Goal: Task Accomplishment & Management: Manage account settings

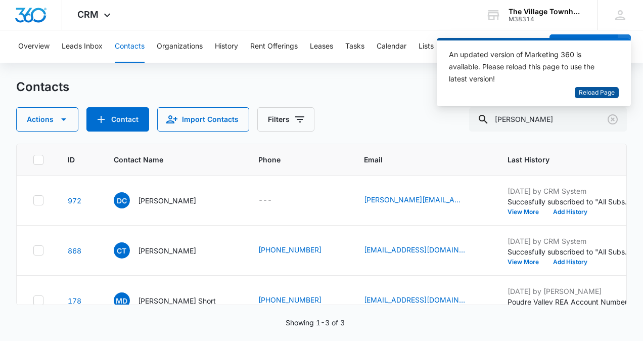
click at [592, 95] on span "Reload Page" at bounding box center [597, 93] width 36 height 10
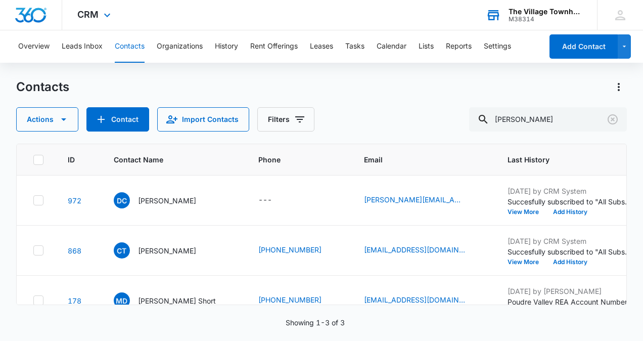
click at [551, 8] on div "The Village Townhomes at Raindance" at bounding box center [546, 12] width 74 height 8
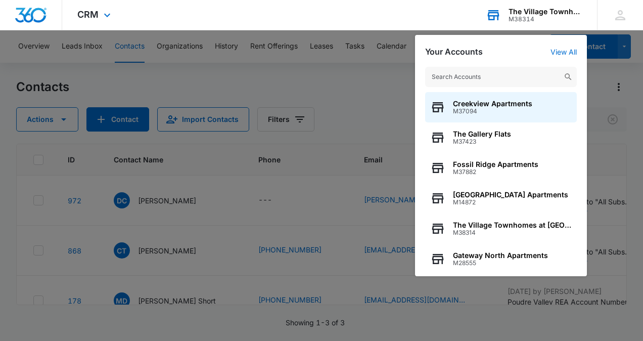
click at [487, 80] on input "text" at bounding box center [501, 77] width 152 height 20
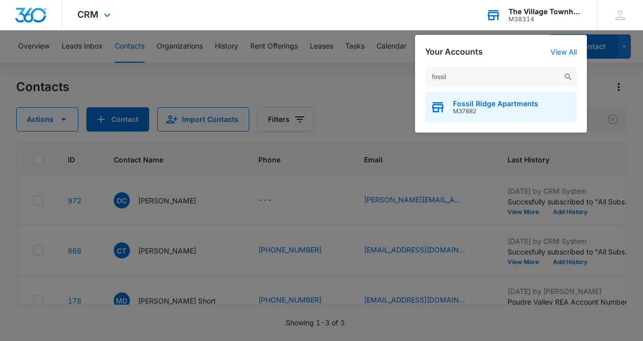
type input "fossil"
click at [482, 109] on span "M37882" at bounding box center [495, 111] width 85 height 7
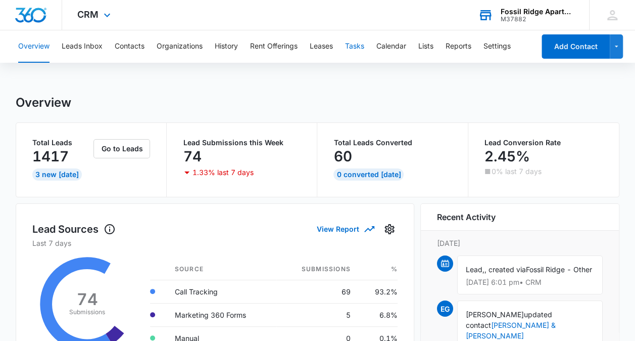
click at [364, 52] on button "Tasks" at bounding box center [354, 46] width 19 height 32
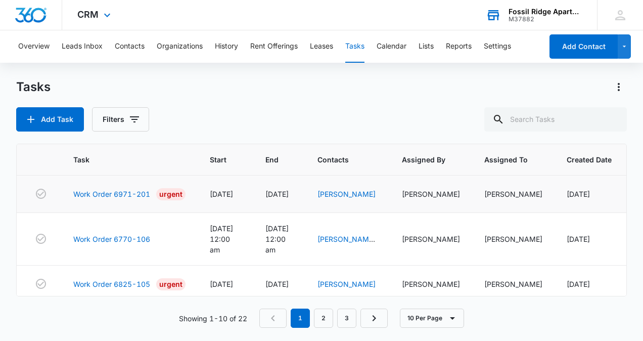
click at [101, 187] on td "Work Order 6971-201 Urgent" at bounding box center [129, 193] width 137 height 37
click at [102, 192] on link "Work Order 6971-201" at bounding box center [111, 194] width 77 height 11
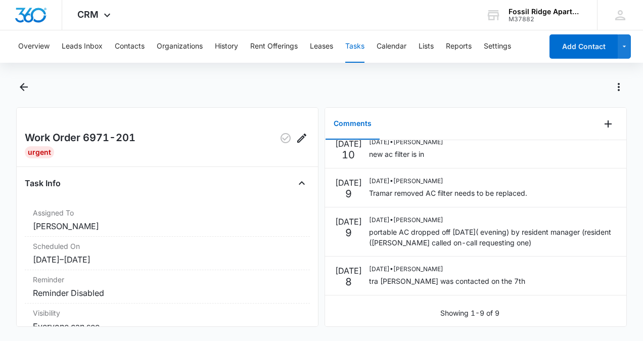
scroll to position [232, 0]
click at [25, 83] on icon "Back" at bounding box center [24, 87] width 12 height 12
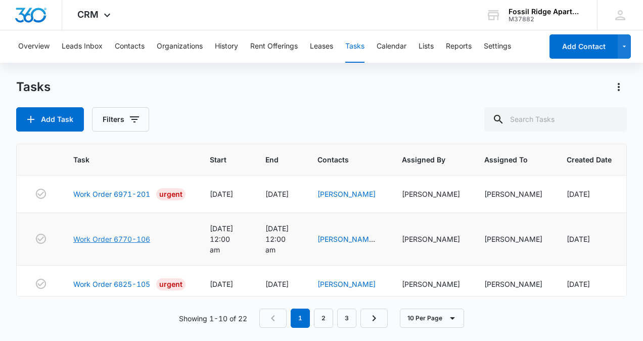
click at [116, 236] on link "Work Order 6770-106" at bounding box center [111, 239] width 77 height 11
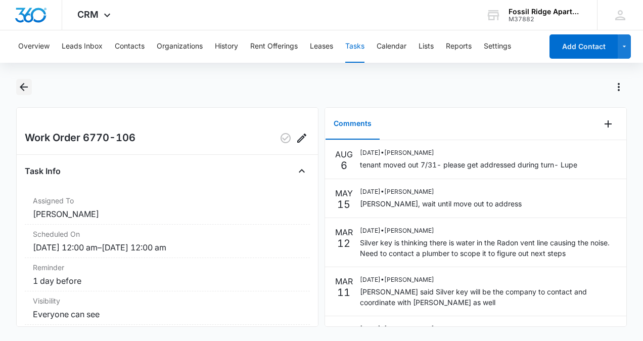
click at [25, 90] on icon "Back" at bounding box center [24, 87] width 12 height 12
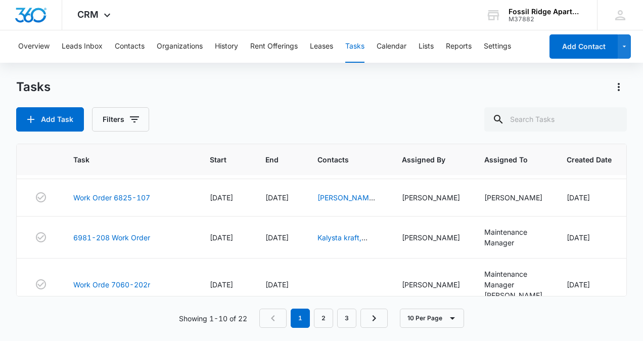
scroll to position [309, 0]
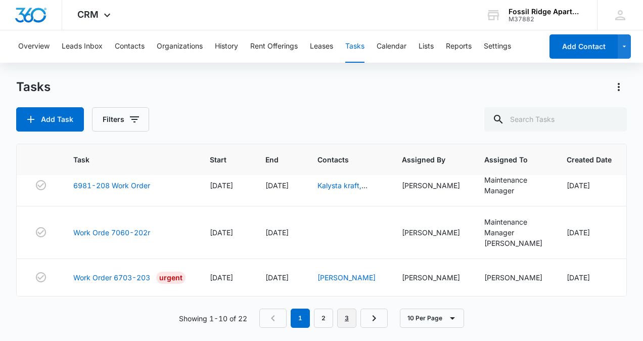
click at [345, 316] on link "3" at bounding box center [346, 317] width 19 height 19
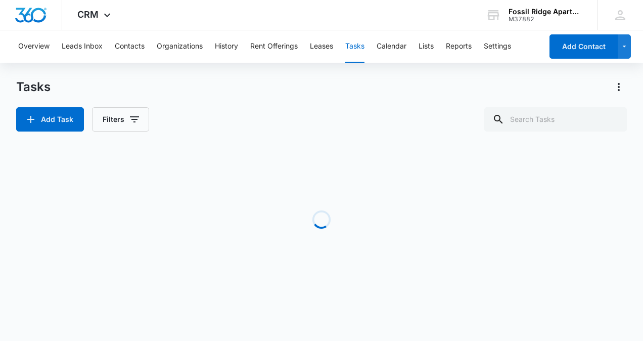
scroll to position [0, 0]
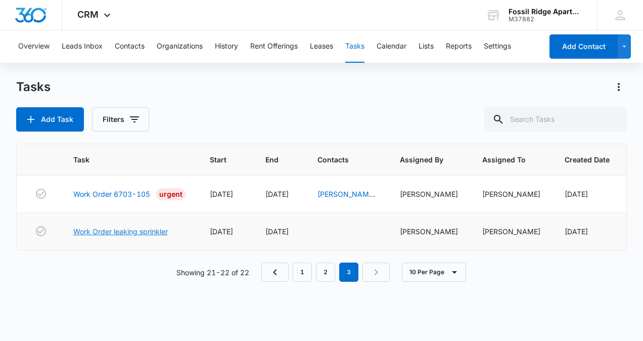
click at [124, 233] on link "Work Order leaking sprinkler" at bounding box center [120, 231] width 95 height 11
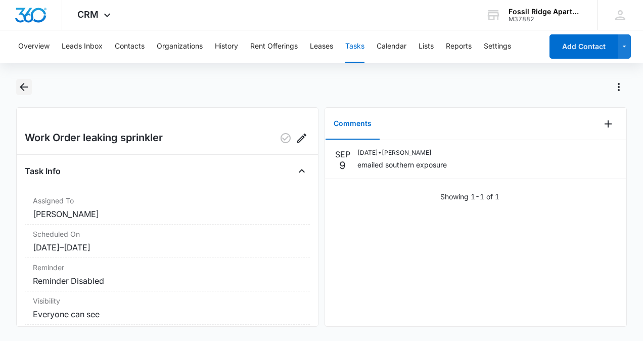
click at [22, 85] on icon "Back" at bounding box center [24, 87] width 8 height 8
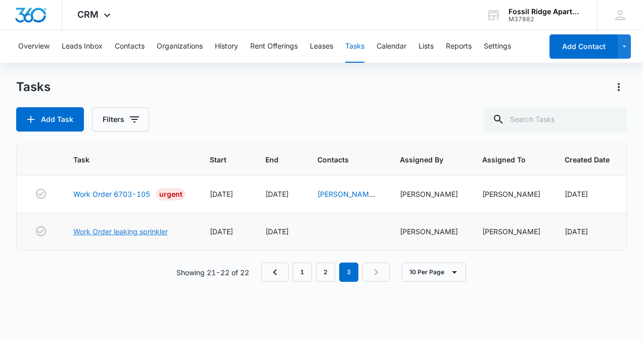
click at [121, 233] on link "Work Order leaking sprinkler" at bounding box center [120, 231] width 95 height 11
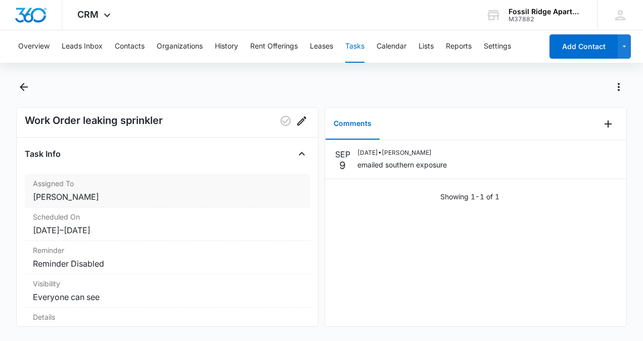
scroll to position [17, 0]
click at [19, 92] on icon "Back" at bounding box center [24, 87] width 12 height 12
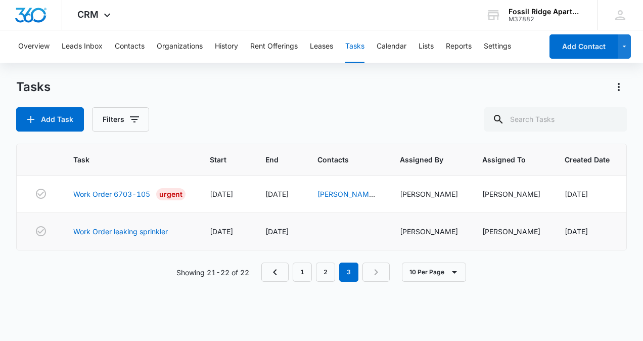
click at [335, 229] on td at bounding box center [346, 231] width 82 height 37
click at [154, 234] on link "Work Order leaking sprinkler" at bounding box center [120, 231] width 95 height 11
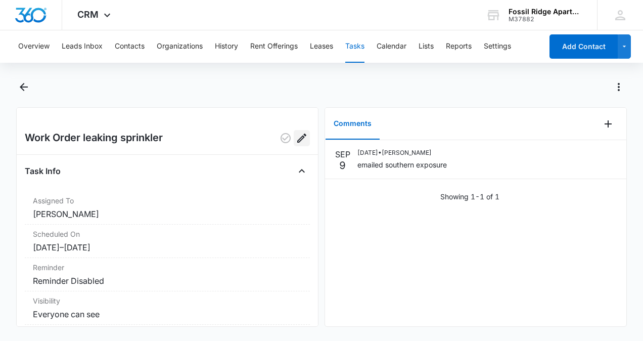
click at [296, 134] on icon "Edit" at bounding box center [302, 138] width 12 height 12
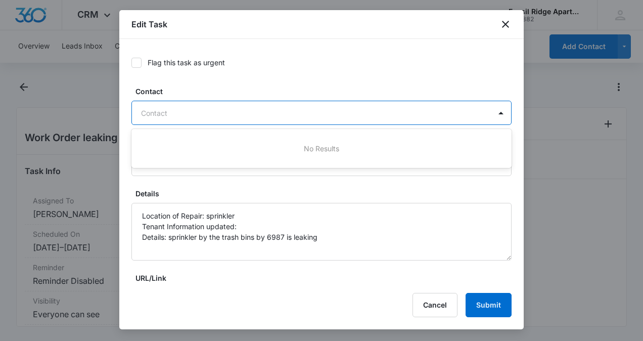
click at [207, 108] on div at bounding box center [315, 113] width 349 height 13
type input "leasing"
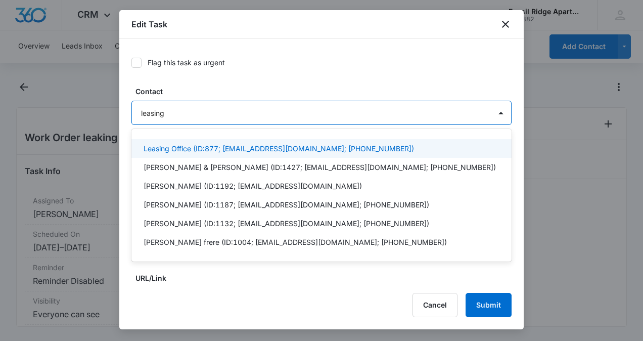
click at [184, 153] on p "Leasing Office (ID:877; frmanager@vintage-corp.com; (970) 545-4880)" at bounding box center [279, 148] width 270 height 11
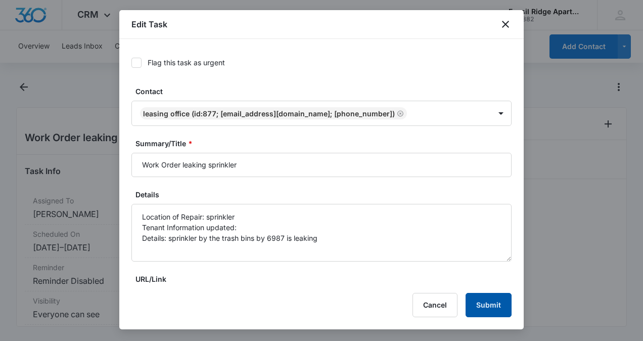
click at [479, 306] on button "Submit" at bounding box center [489, 305] width 46 height 24
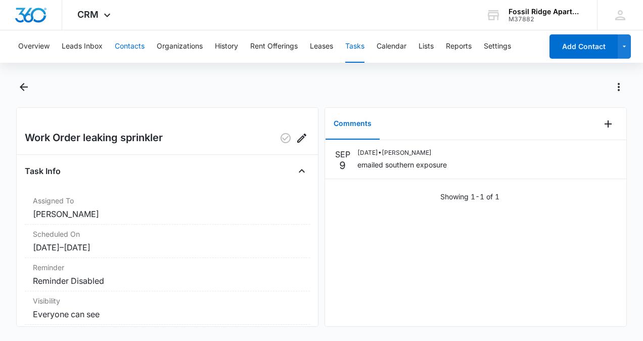
click at [135, 46] on button "Contacts" at bounding box center [130, 46] width 30 height 32
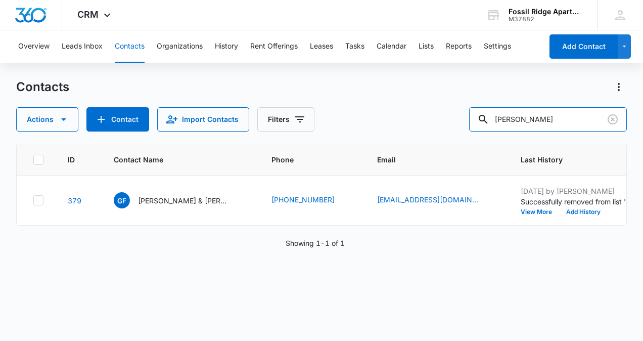
drag, startPoint x: 567, startPoint y: 123, endPoint x: 393, endPoint y: 106, distance: 174.8
click at [393, 106] on div "Contacts Actions Contact Import Contacts Filters mary morgan" at bounding box center [321, 105] width 611 height 53
type input "leasing"
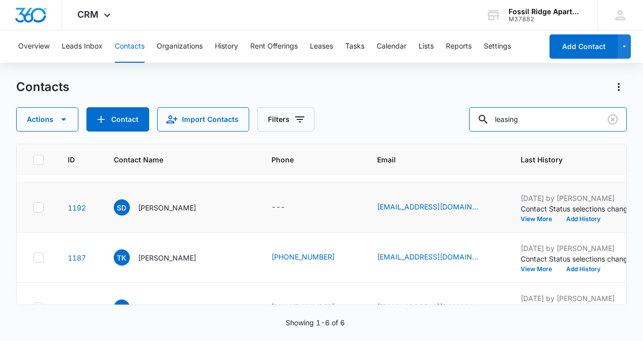
scroll to position [50, 0]
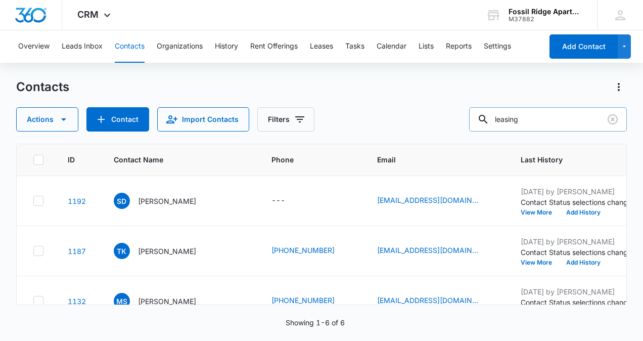
click at [560, 118] on input "leasing" at bounding box center [548, 119] width 158 height 24
click at [558, 134] on div "Contacts Actions Contact Import Contacts Filters leasing ID Contact Name Phone …" at bounding box center [321, 209] width 611 height 261
click at [610, 119] on icon "Clear" at bounding box center [613, 119] width 12 height 12
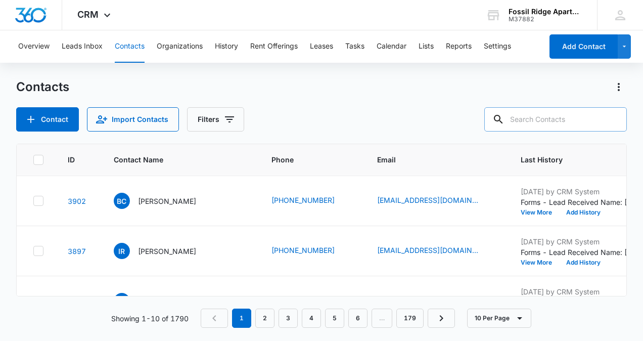
scroll to position [0, 0]
click at [526, 124] on input "text" at bounding box center [555, 119] width 143 height 24
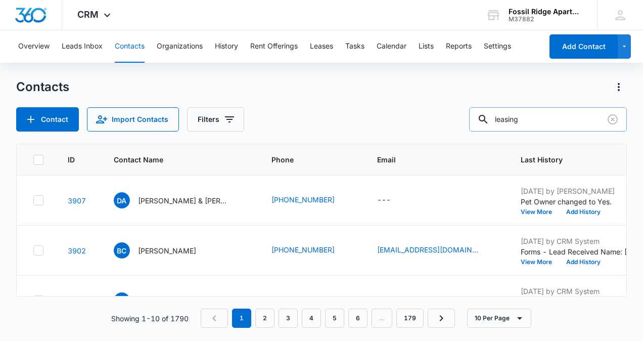
type input "leasing"
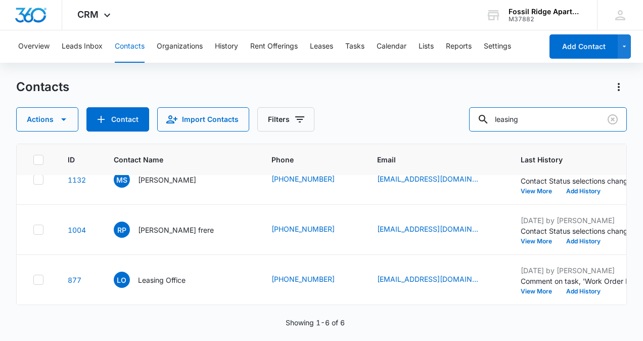
scroll to position [177, 0]
click at [160, 275] on p "Leasing Office" at bounding box center [162, 280] width 48 height 11
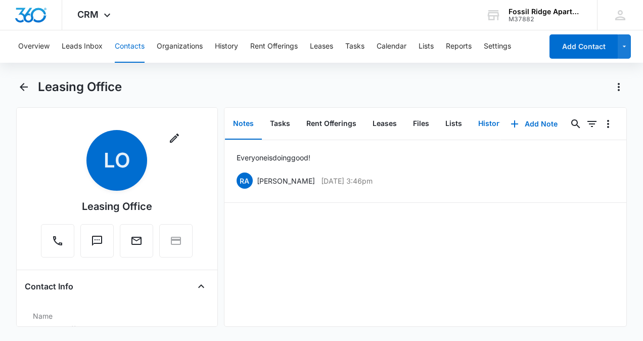
click at [477, 121] on button "History" at bounding box center [490, 123] width 41 height 31
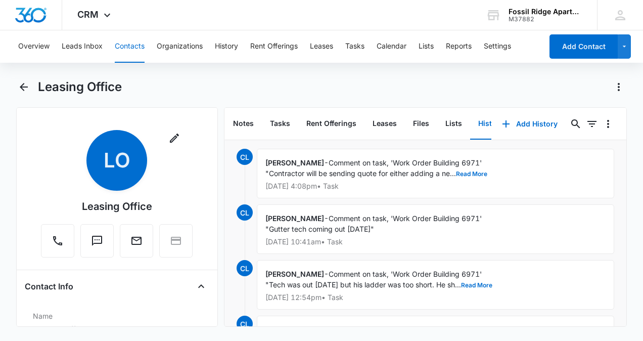
scroll to position [1, 0]
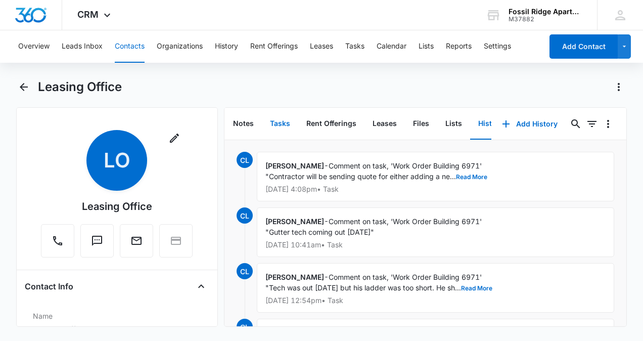
click at [281, 125] on button "Tasks" at bounding box center [280, 123] width 36 height 31
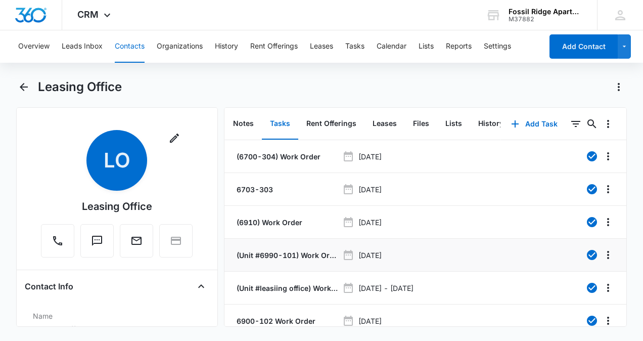
scroll to position [106, 0]
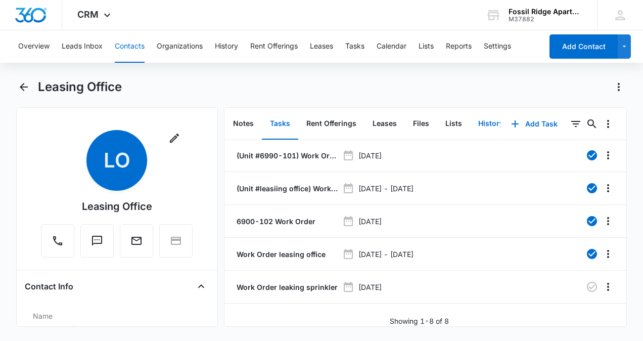
click at [486, 113] on button "History" at bounding box center [490, 123] width 41 height 31
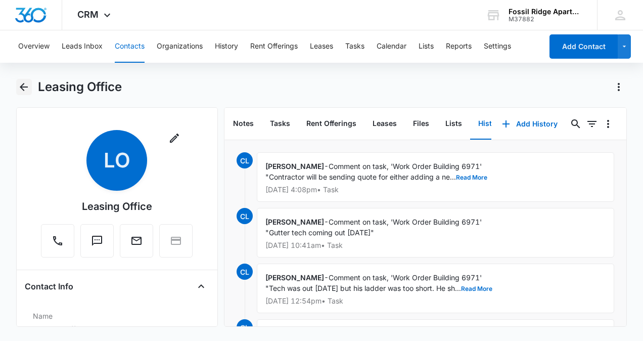
click at [23, 79] on button "Back" at bounding box center [24, 87] width 16 height 16
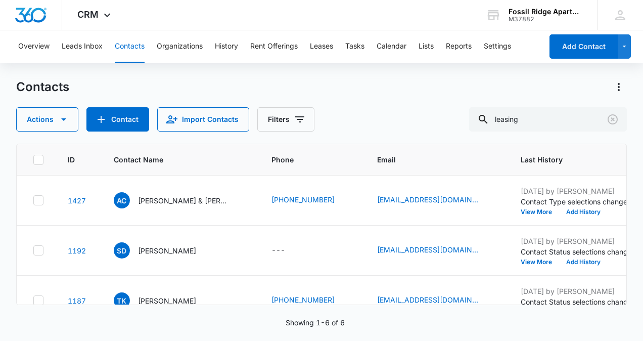
scroll to position [177, 0]
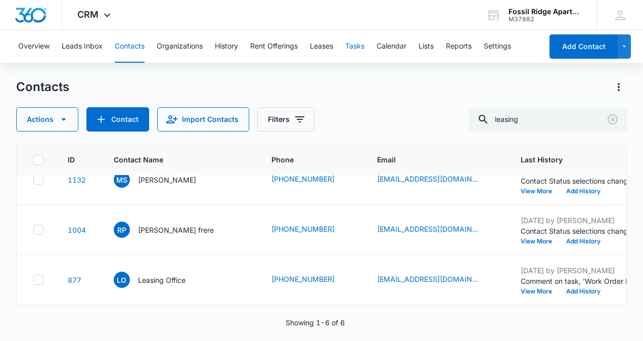
click at [352, 41] on button "Tasks" at bounding box center [354, 46] width 19 height 32
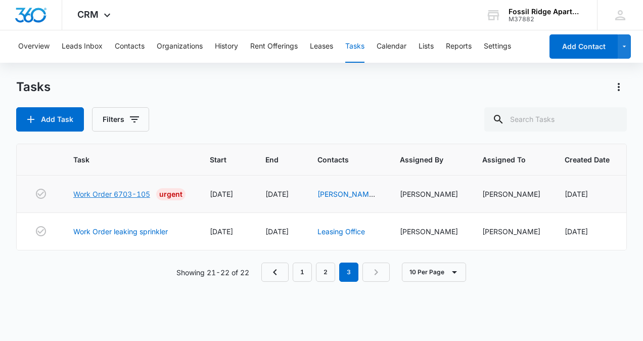
click at [124, 193] on link "Work Order 6703-105" at bounding box center [111, 194] width 77 height 11
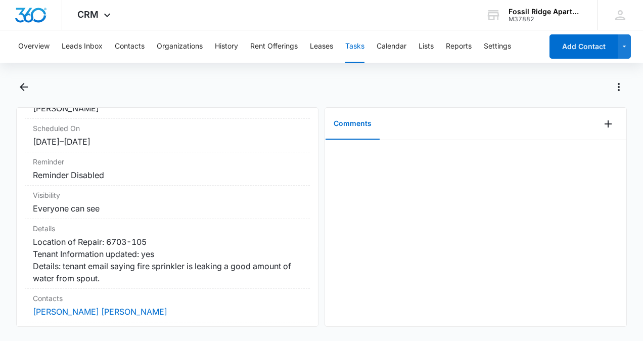
scroll to position [140, 0]
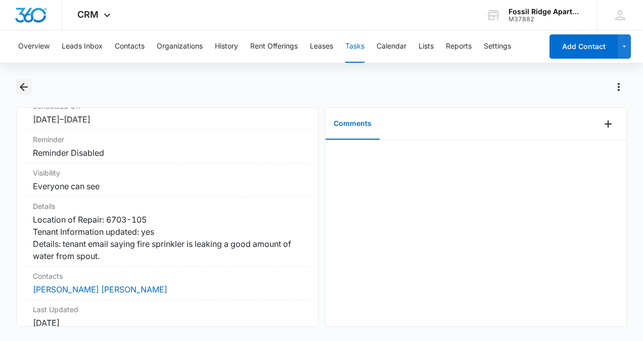
click at [22, 86] on icon "Back" at bounding box center [24, 87] width 8 height 8
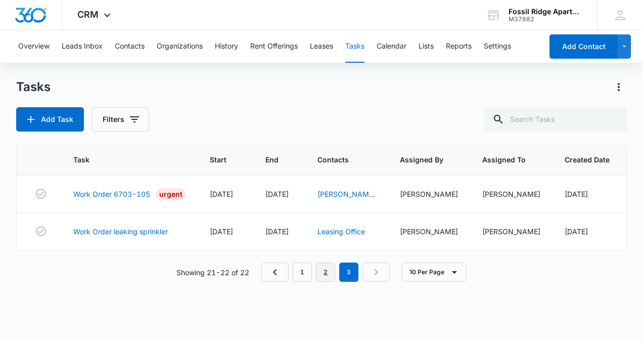
click at [323, 279] on link "2" at bounding box center [325, 271] width 19 height 19
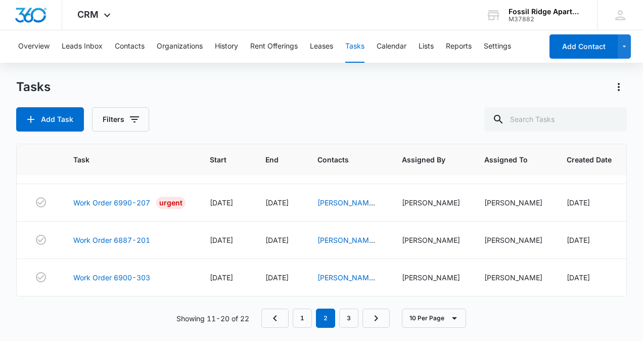
scroll to position [275, 0]
click at [343, 315] on link "3" at bounding box center [348, 317] width 19 height 19
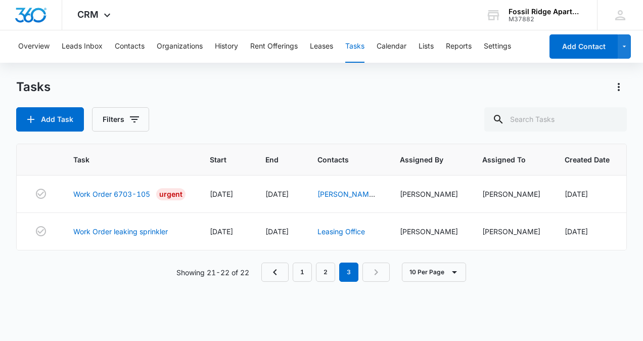
scroll to position [0, 0]
click at [329, 280] on link "2" at bounding box center [325, 271] width 19 height 19
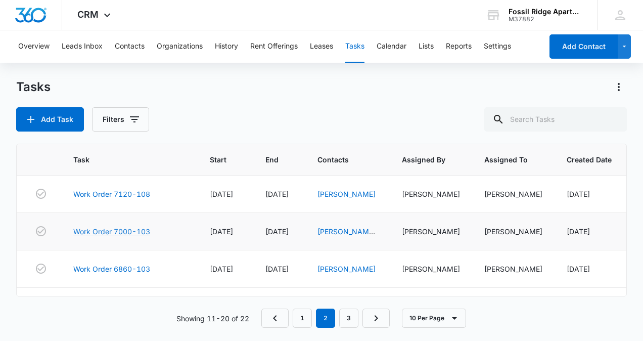
click at [127, 234] on link "Work Order 7000-103" at bounding box center [111, 231] width 77 height 11
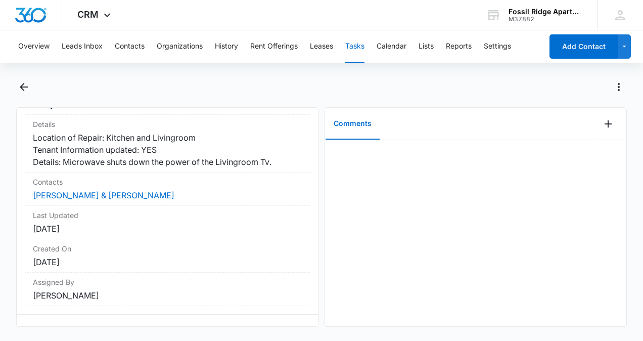
scroll to position [209, 0]
click at [25, 85] on icon "Back" at bounding box center [24, 87] width 12 height 12
